Goal: Communication & Community: Answer question/provide support

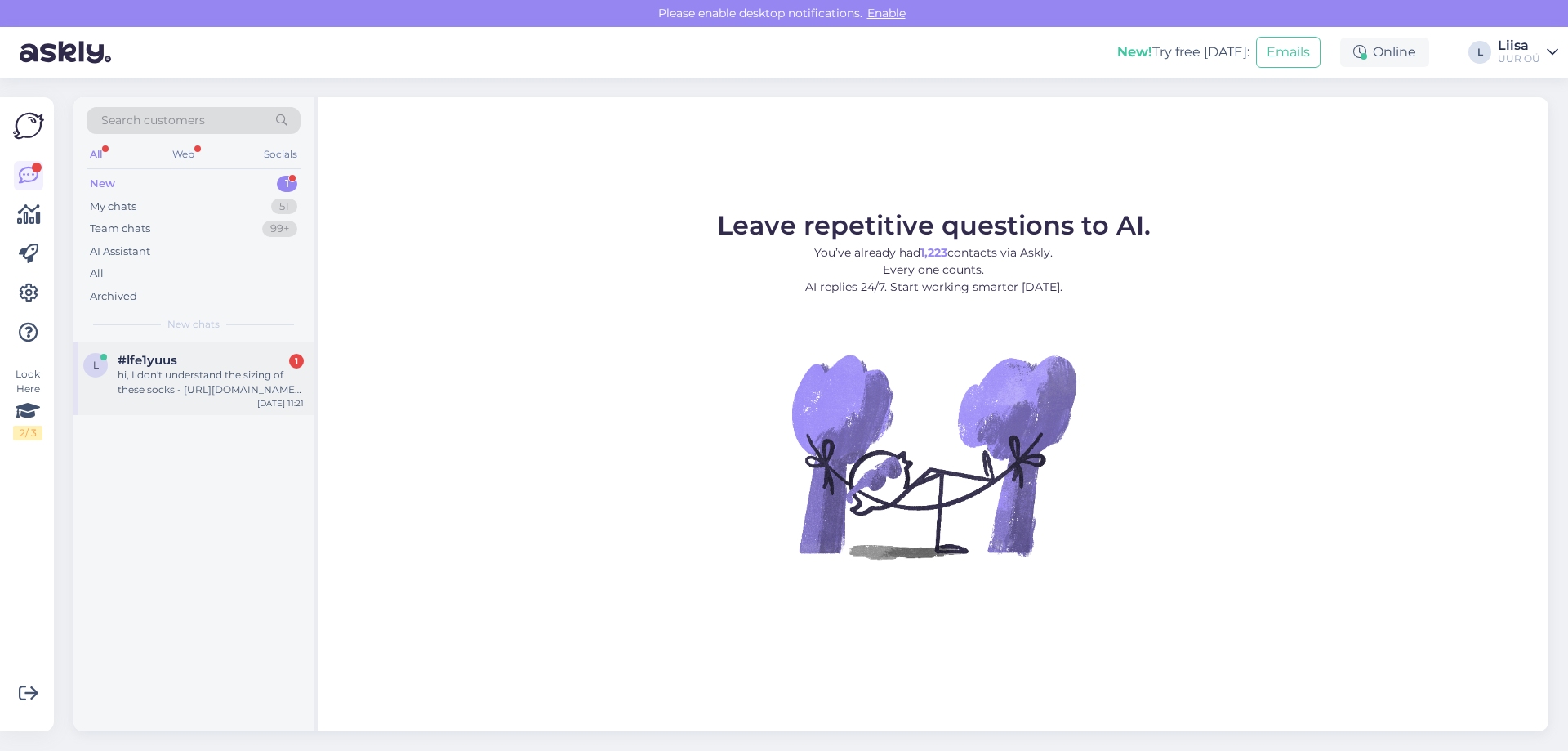
click at [194, 382] on div "hi, I don't understand the sizing of these socks - [URL][DOMAIN_NAME] - can you…" at bounding box center [211, 382] width 186 height 30
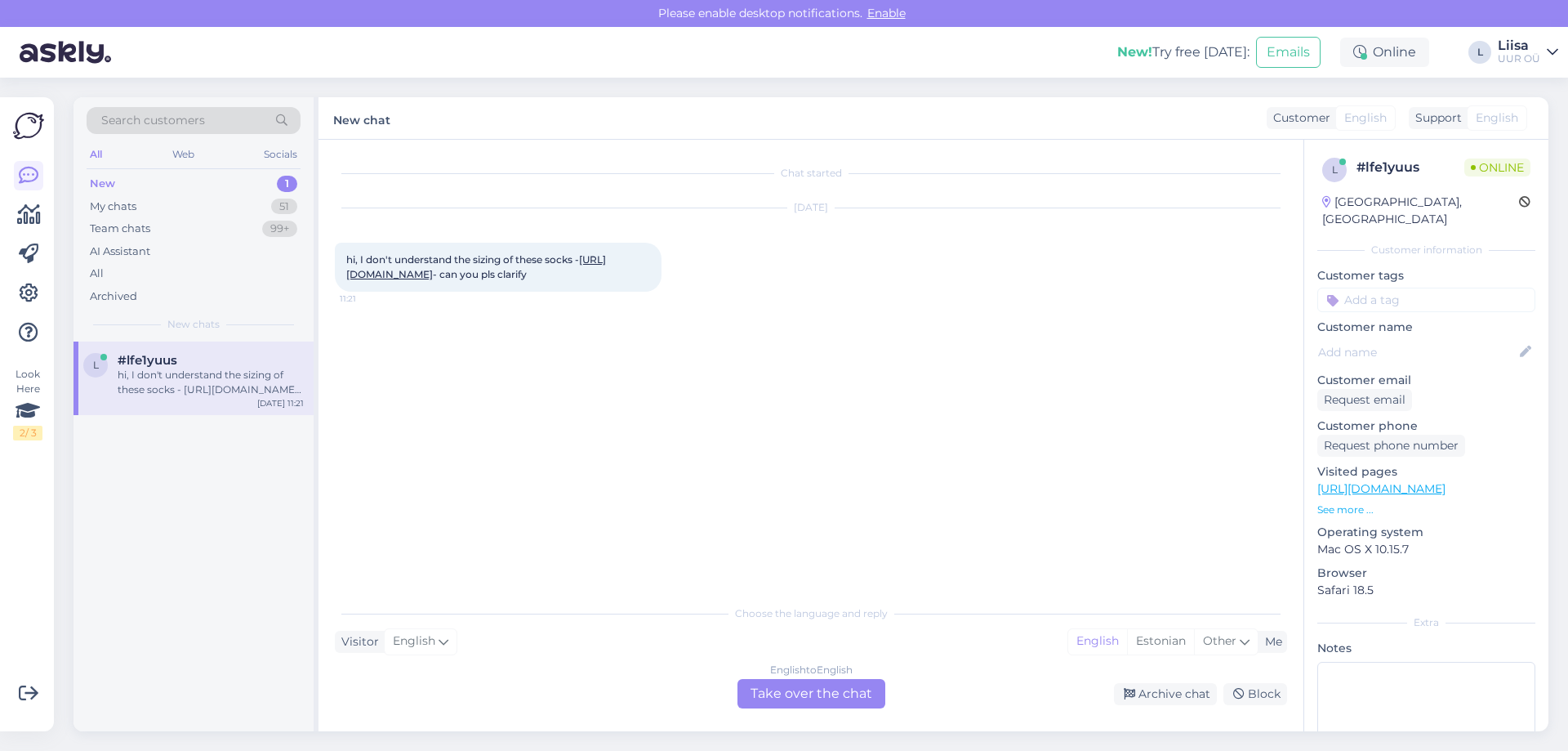
click at [475, 281] on link "[URL][DOMAIN_NAME]" at bounding box center [476, 267] width 260 height 27
click at [788, 695] on div "English to English Take over the chat" at bounding box center [811, 693] width 148 height 30
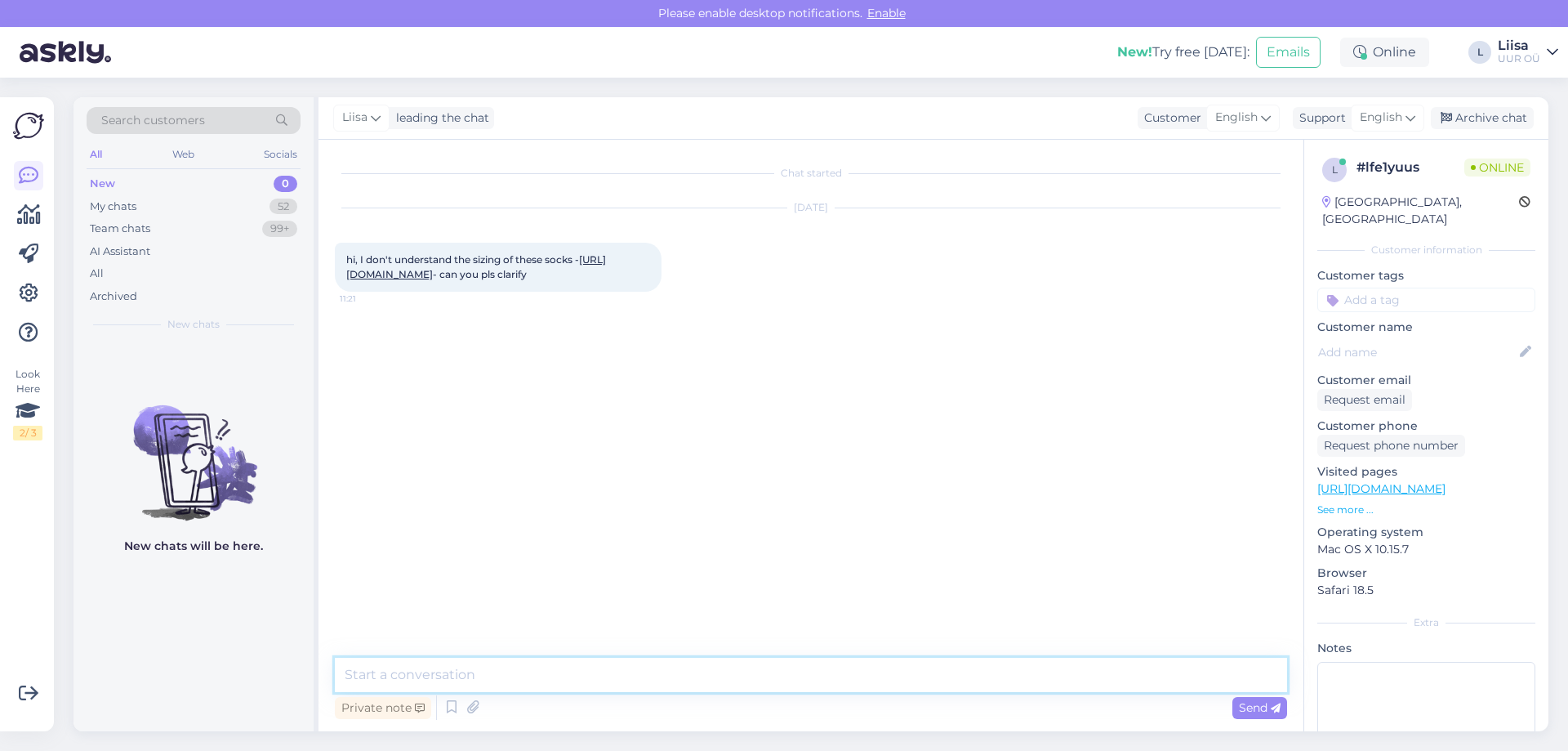
click at [538, 664] on textarea at bounding box center [811, 675] width 952 height 34
drag, startPoint x: 385, startPoint y: 674, endPoint x: 438, endPoint y: 675, distance: 53.0
click at [438, 675] on textarea "Hello! The size means 12-24 months :)" at bounding box center [811, 675] width 952 height 34
click at [617, 677] on textarea "Hello! The size means 12-24 months :)" at bounding box center [811, 675] width 952 height 34
drag, startPoint x: 780, startPoint y: 673, endPoint x: 591, endPoint y: 677, distance: 189.0
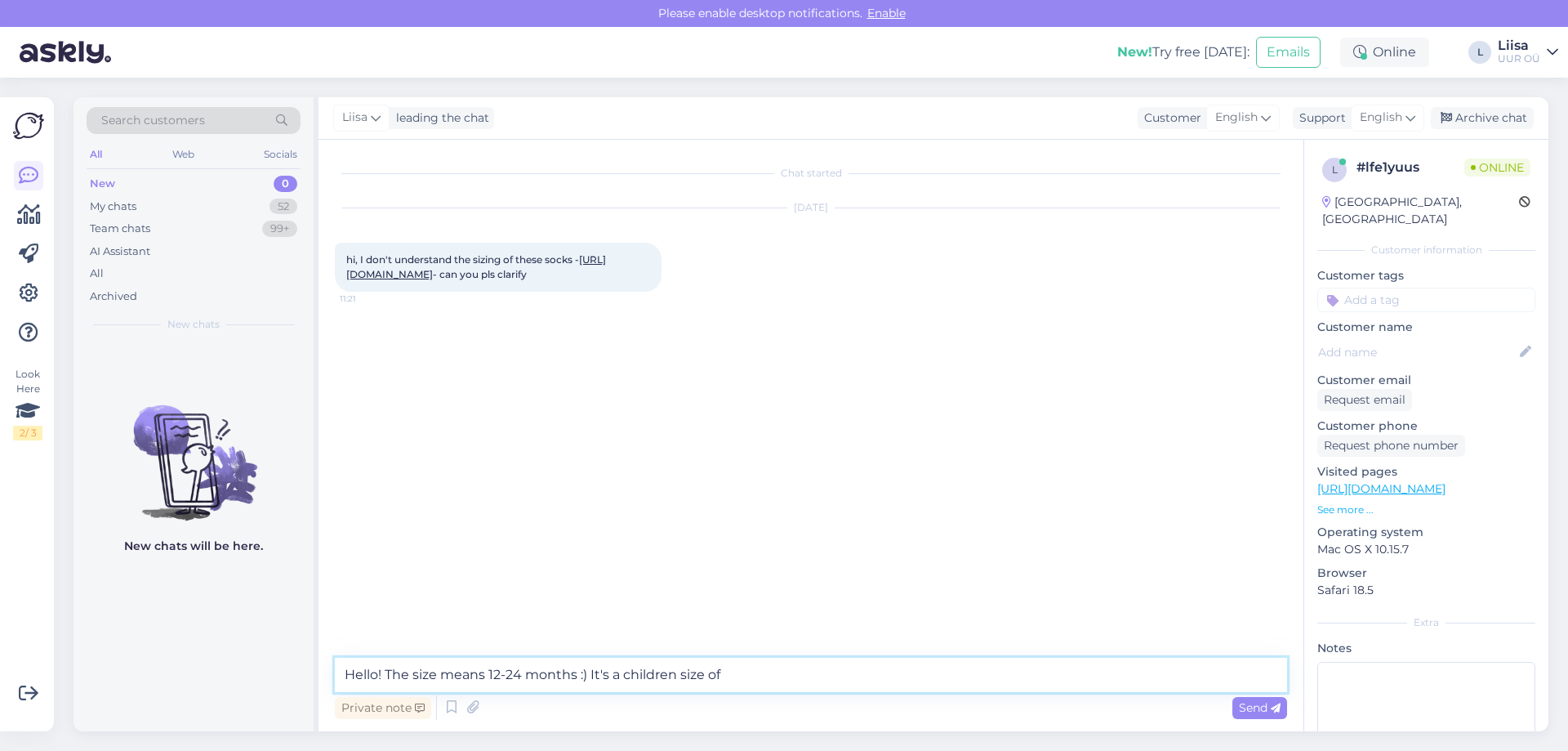
click at [591, 677] on textarea "Hello! The size means 12-24 months :) It's a children size of" at bounding box center [811, 675] width 952 height 34
type textarea "Hello! The size means 12-24 months :)"
click at [1249, 710] on span "Send" at bounding box center [1260, 707] width 41 height 14
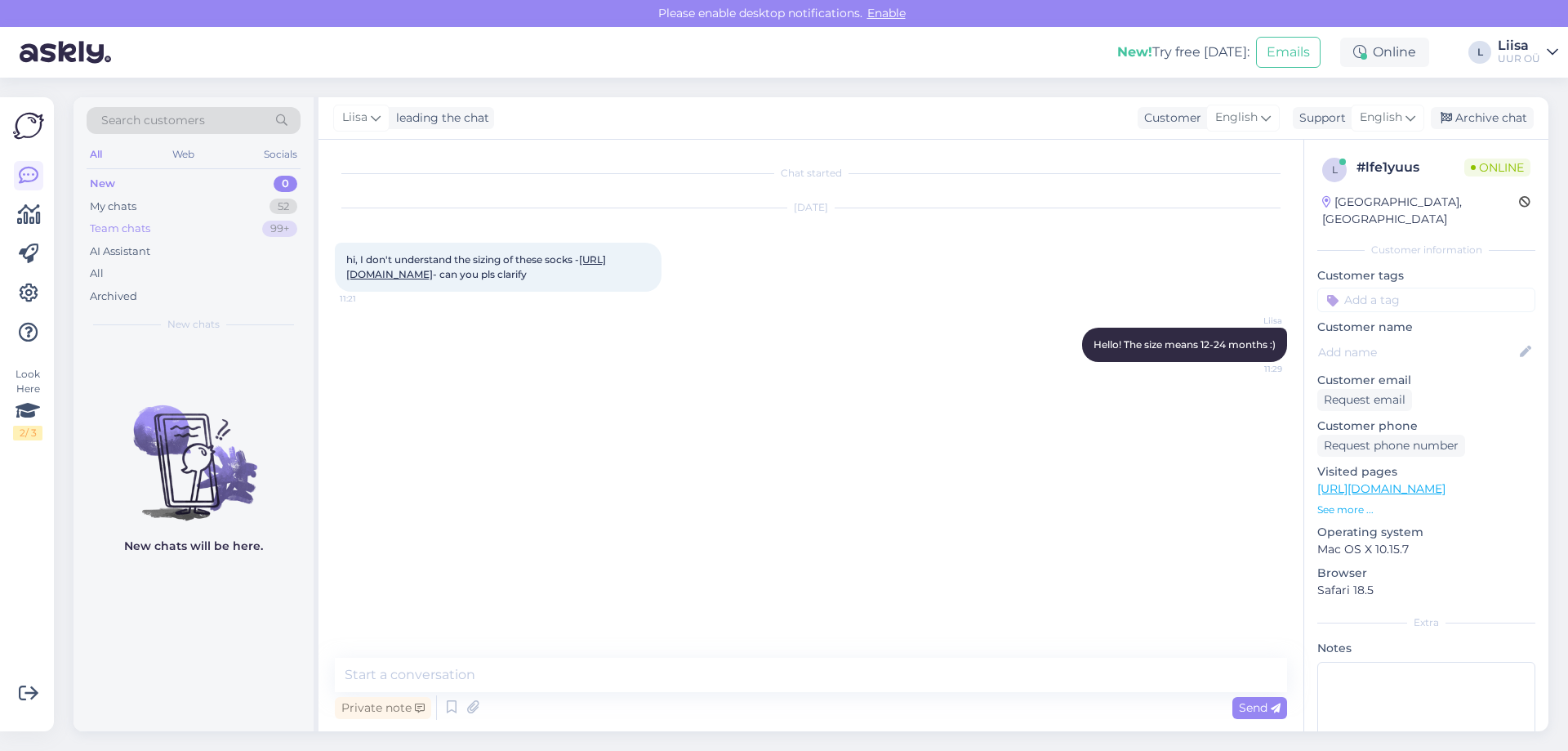
click at [142, 231] on div "Team chats" at bounding box center [119, 229] width 60 height 16
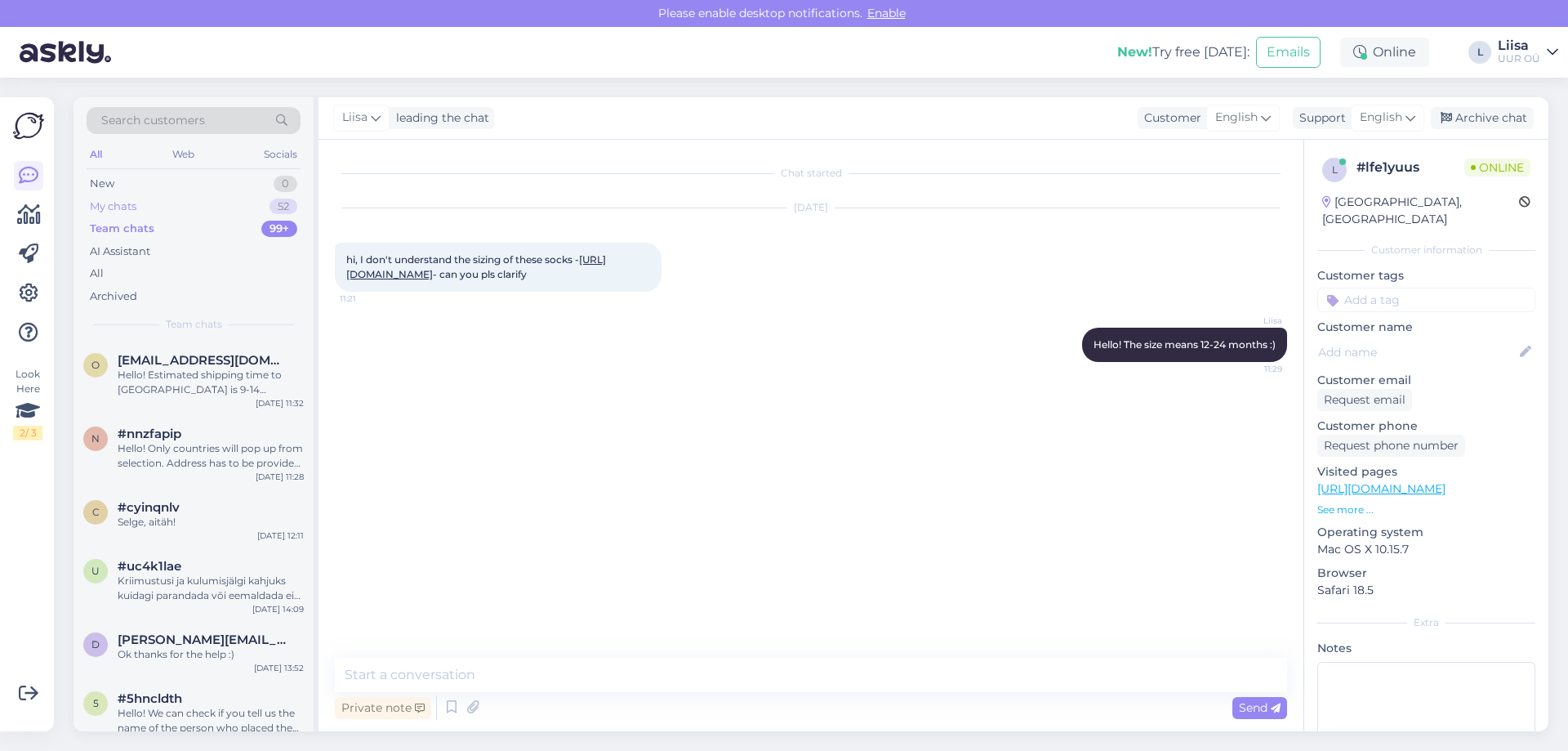
click at [141, 204] on div "My chats 52" at bounding box center [194, 207] width 214 height 23
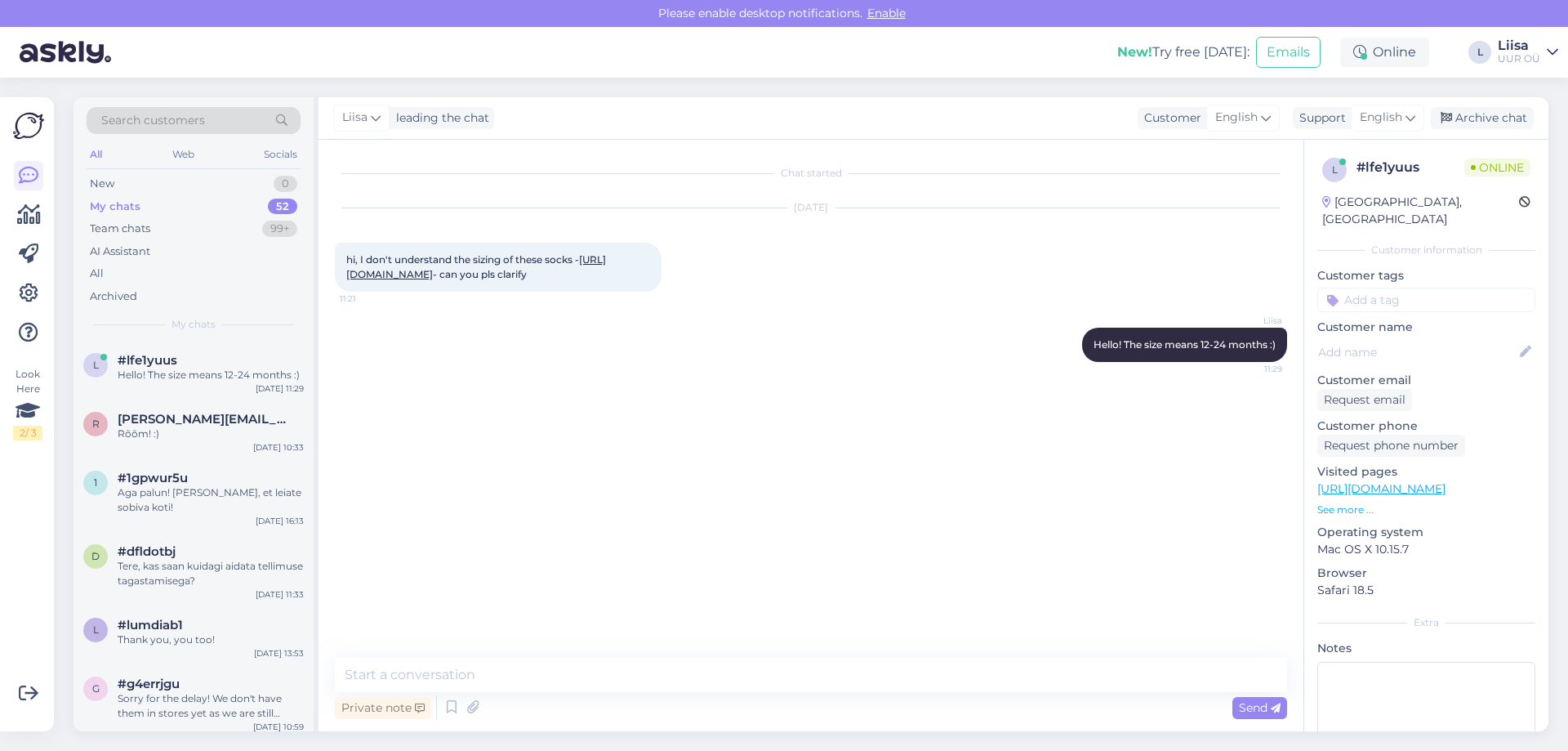
click at [702, 461] on div "Chat started [DATE] hi, I don't understand the sizing of these socks - [URL][DO…" at bounding box center [818, 399] width 967 height 487
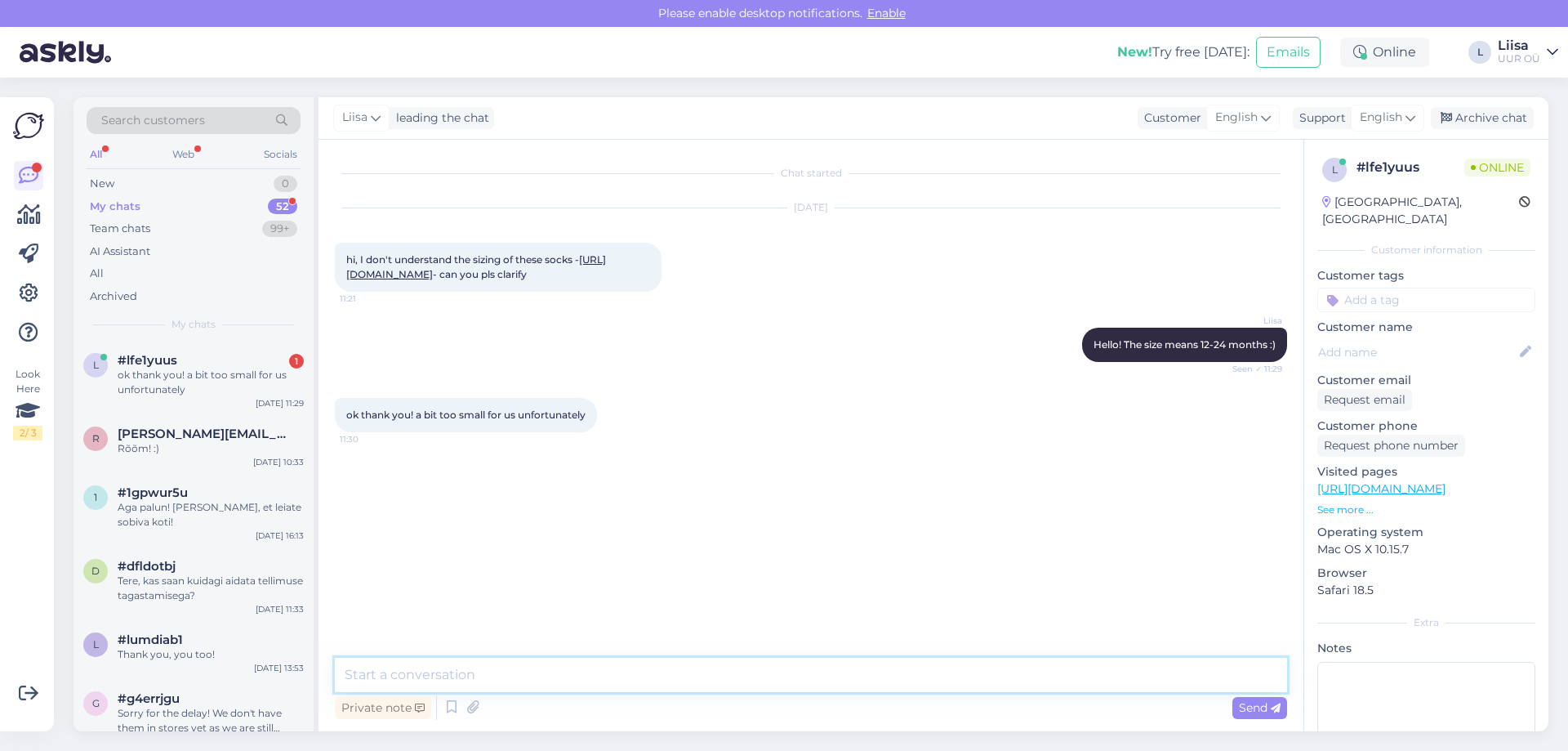
click at [504, 678] on textarea at bounding box center [811, 675] width 952 height 34
click at [828, 678] on textarea "If you are looking for a specific size you can use the "Filter by Size" option …" at bounding box center [811, 675] width 952 height 34
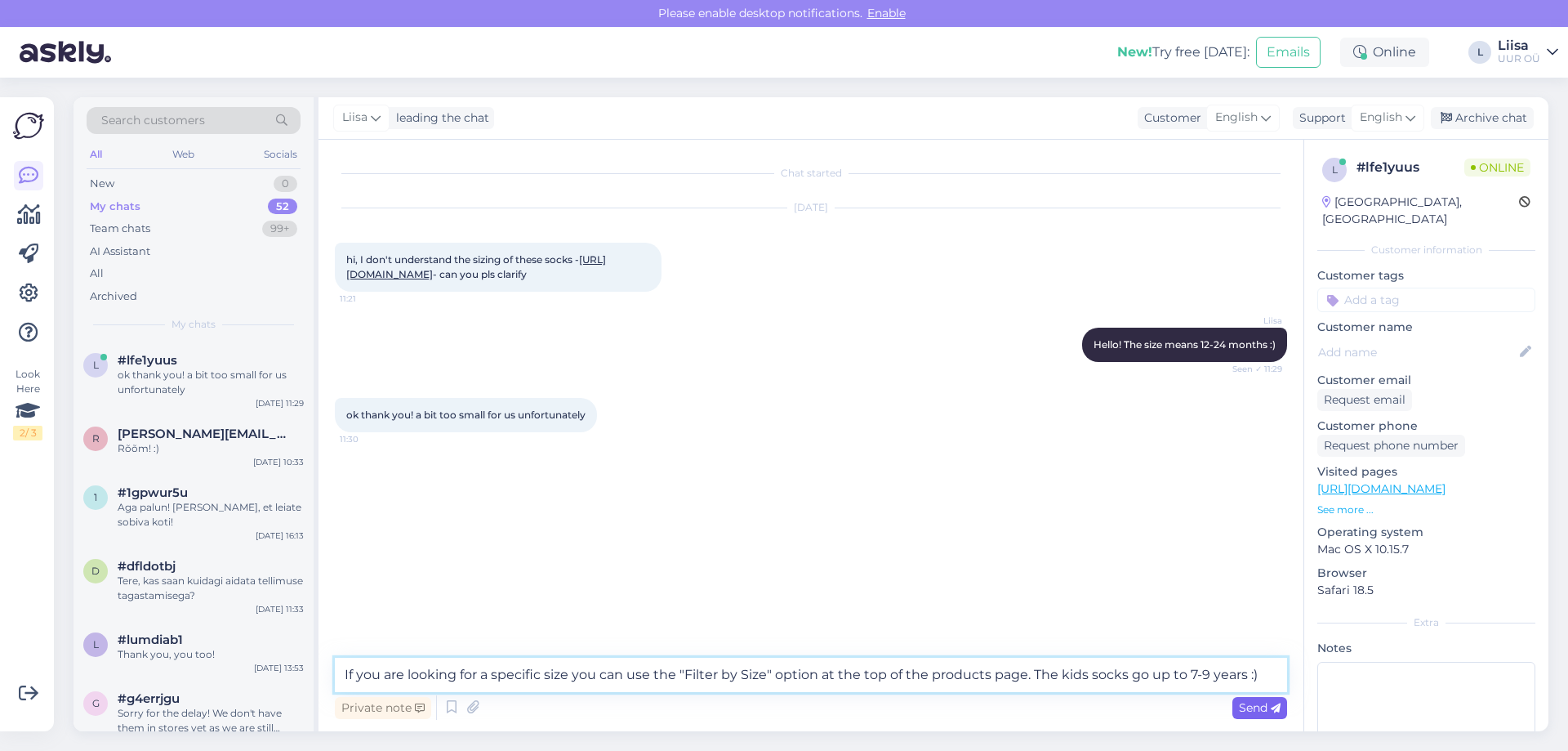
type textarea "If you are looking for a specific size you can use the "Filter by Size" option …"
click at [1245, 709] on span "Send" at bounding box center [1260, 707] width 41 height 14
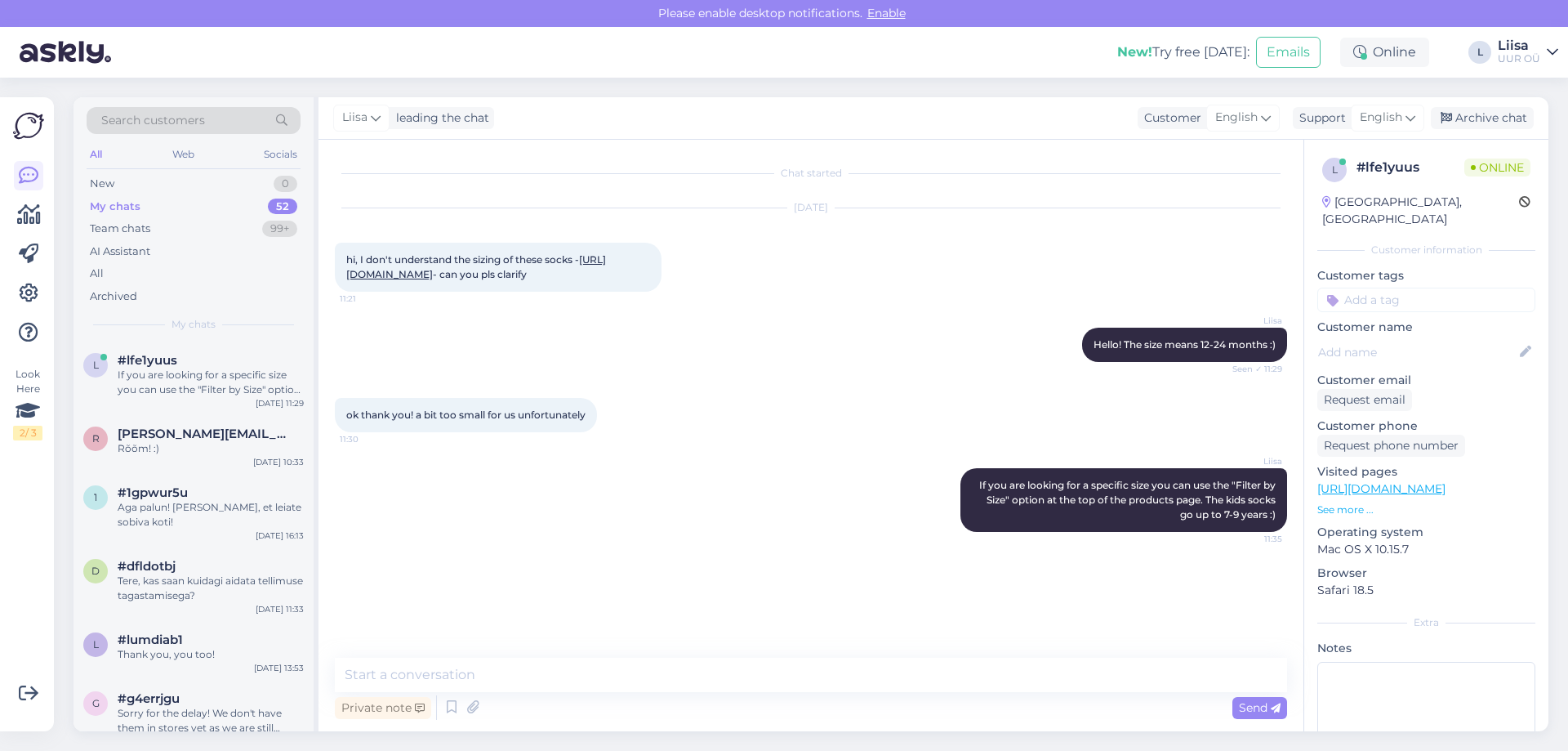
click at [860, 549] on div "Liisa If you are looking for a specific size you can use the "Filter by Size" o…" at bounding box center [811, 499] width 952 height 99
click at [228, 383] on div "If you are looking for a specific size you can use the "Filter by Size" option …" at bounding box center [211, 382] width 186 height 30
